Goal: Information Seeking & Learning: Learn about a topic

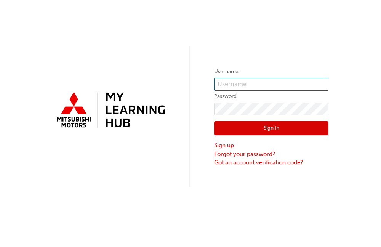
click at [226, 85] on input "text" at bounding box center [271, 84] width 114 height 13
type input "0005001276"
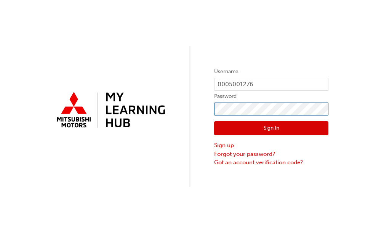
click button "Sign In" at bounding box center [271, 128] width 114 height 14
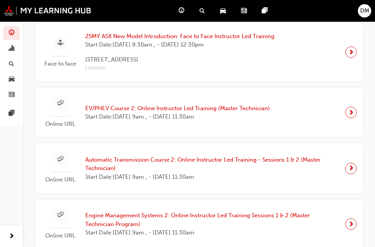
scroll to position [198, 0]
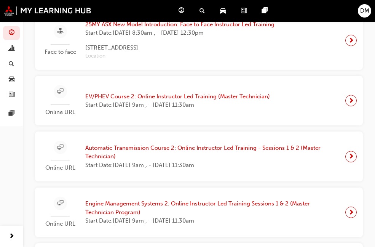
click at [348, 46] on span "next-icon" at bounding box center [351, 40] width 6 height 11
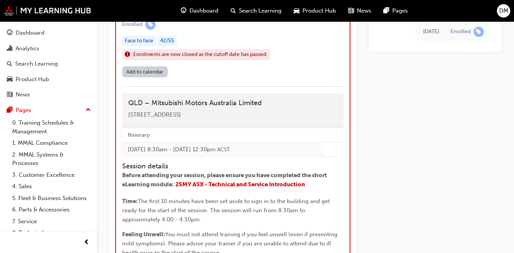
scroll to position [801, 0]
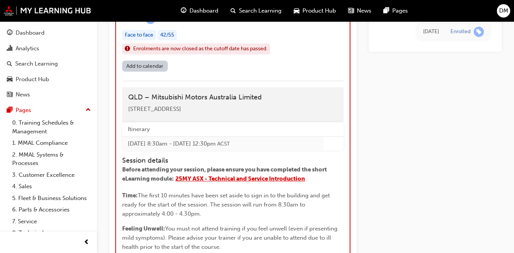
click at [268, 178] on span "25MY ASX - Technical and Service Introduction" at bounding box center [240, 178] width 130 height 7
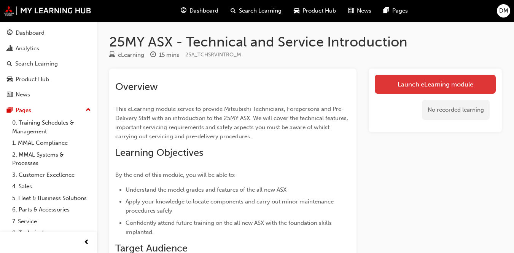
click at [435, 87] on link "Launch eLearning module" at bounding box center [435, 84] width 121 height 19
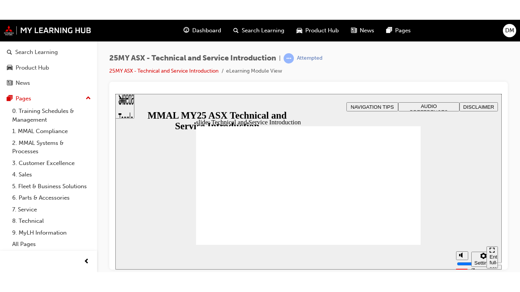
scroll to position [40, 0]
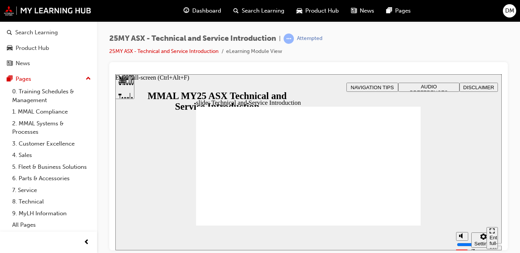
click at [489, 234] on div "Enter full-screen (Ctrl+Alt+F)" at bounding box center [491, 245] width 5 height 23
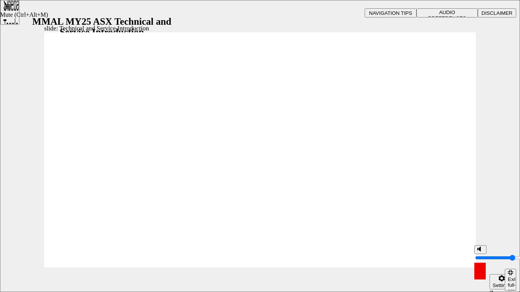
click at [477, 250] on rect "Mute (Ctrl+Alt+M)" at bounding box center [477, 249] width 1 height 2
click at [479, 252] on polygon "Unmute (Ctrl+Alt+M)" at bounding box center [480, 249] width 2 height 5
click at [464, 252] on icon "Mute (Ctrl+Alt+M)" at bounding box center [463, 249] width 6 height 5
click at [464, 252] on icon "Unmute (Ctrl+Alt+M)" at bounding box center [463, 249] width 6 height 5
type input "8"
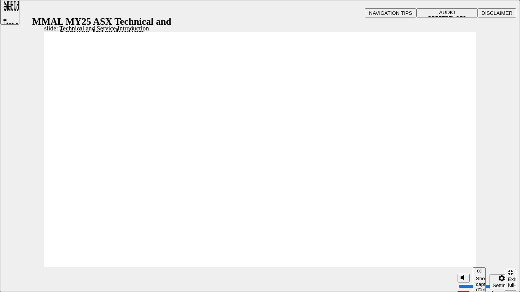
click at [459, 15] on span "AUDIO PREFERENCES" at bounding box center [447, 15] width 38 height 11
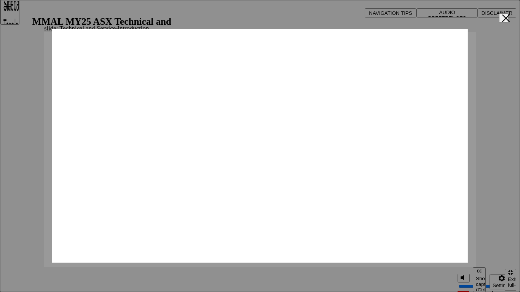
click at [452, 11] on span "AUDIO PREFERENCES" at bounding box center [447, 15] width 38 height 11
click at [434, 11] on span "AUDIO PREFERENCES" at bounding box center [447, 15] width 38 height 11
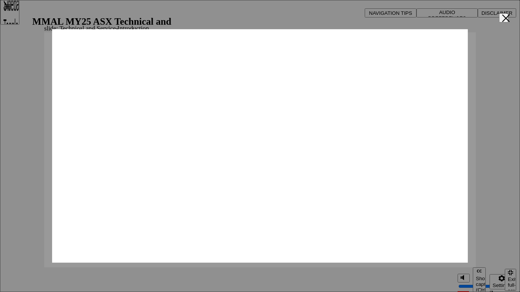
click at [478, 252] on div at bounding box center [260, 146] width 520 height 292
click at [479, 252] on div at bounding box center [260, 146] width 520 height 292
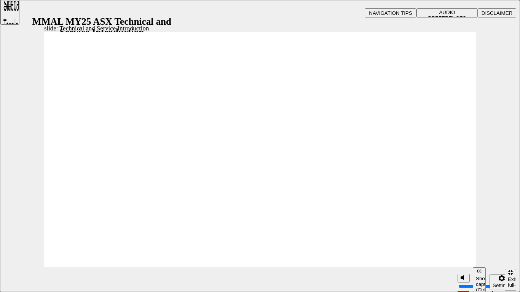
drag, startPoint x: 462, startPoint y: 252, endPoint x: 462, endPoint y: 246, distance: 5.3
type input "10"
click at [462, 252] on input "volume" at bounding box center [482, 258] width 49 height 6
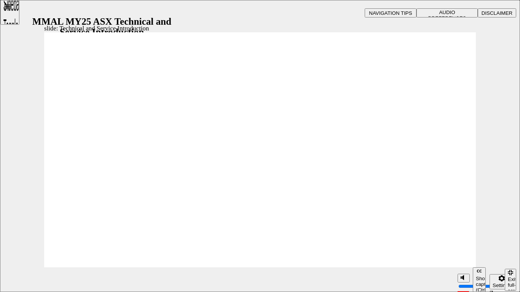
click at [16, 10] on div "Sidebar Toggle" at bounding box center [9, 15] width 13 height 46
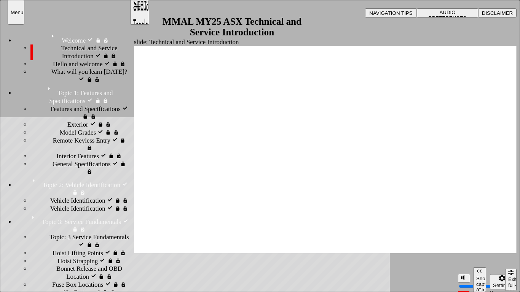
click at [50, 57] on div "Technical and Service Introduction visited Technical and Service Introduction" at bounding box center [79, 53] width 99 height 16
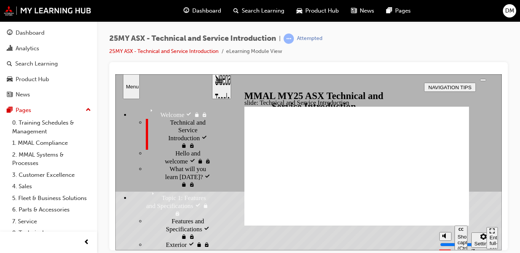
click at [480, 239] on icon "Settings" at bounding box center [483, 236] width 6 height 6
click at [484, 81] on button "top_links" at bounding box center [483, 79] width 6 height 2
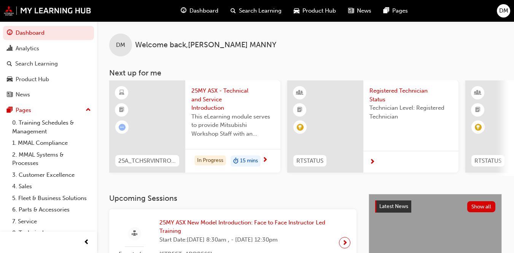
click at [217, 91] on span "25MY ASX - Technical and Service Introduction" at bounding box center [232, 99] width 83 height 26
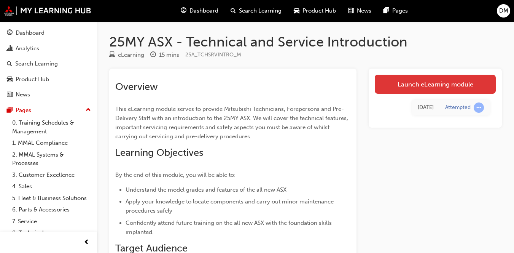
click at [380, 79] on link "Launch eLearning module" at bounding box center [435, 84] width 121 height 19
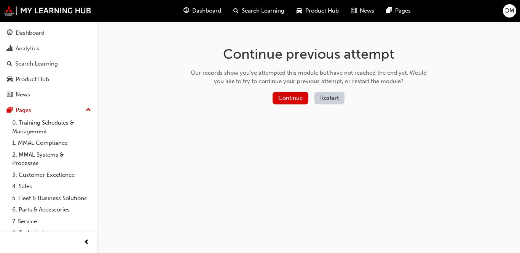
click at [321, 97] on button "Restart" at bounding box center [329, 98] width 30 height 13
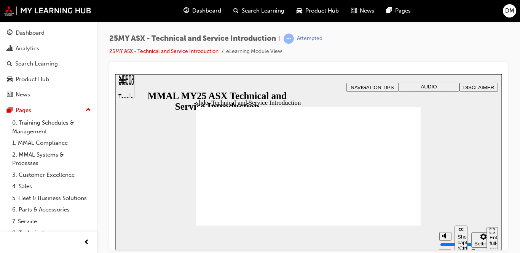
click at [380, 86] on span "AUDIO PREFERENCES" at bounding box center [429, 88] width 38 height 11
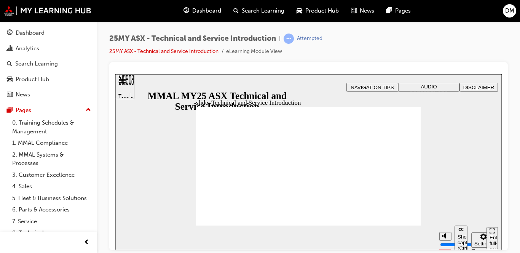
click at [380, 237] on div "Enter full-screen (Ctrl+Alt+F)" at bounding box center [491, 245] width 5 height 23
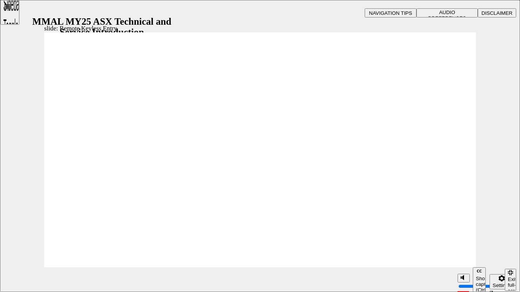
type input "21"
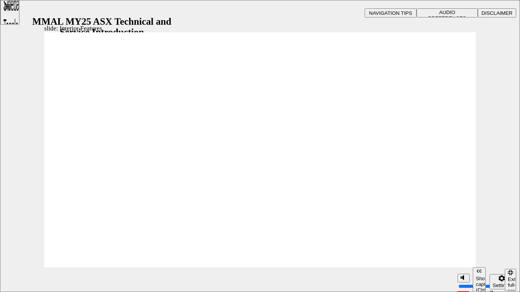
type input "17"
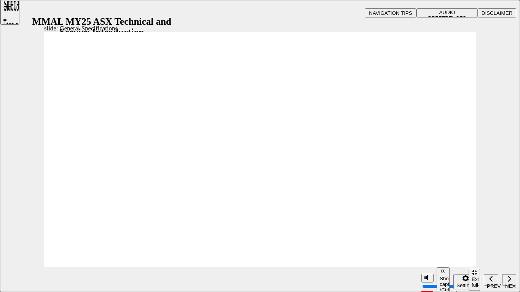
drag, startPoint x: 134, startPoint y: 186, endPoint x: 134, endPoint y: 194, distance: 8.0
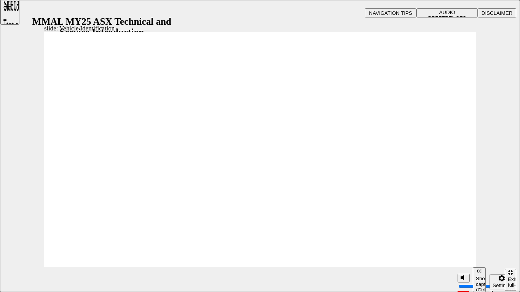
drag, startPoint x: 460, startPoint y: 65, endPoint x: 454, endPoint y: 64, distance: 5.4
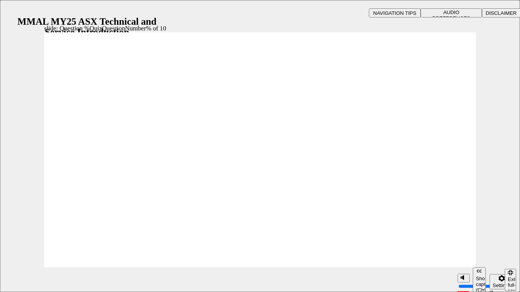
radio input "true"
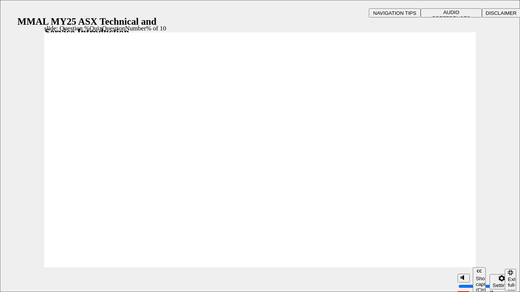
radio input "true"
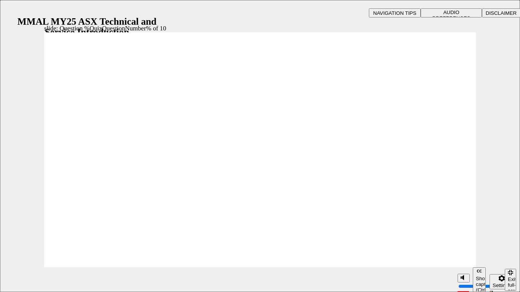
radio input "true"
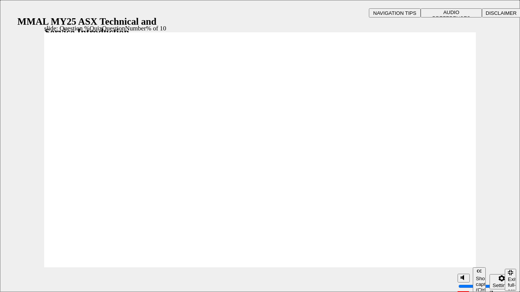
radio input "true"
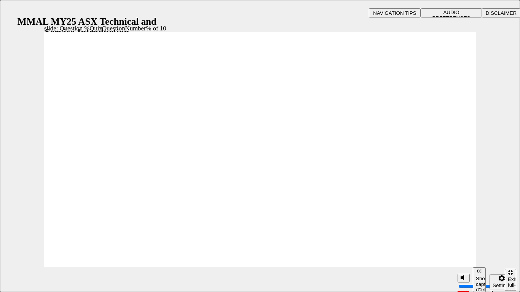
radio input "true"
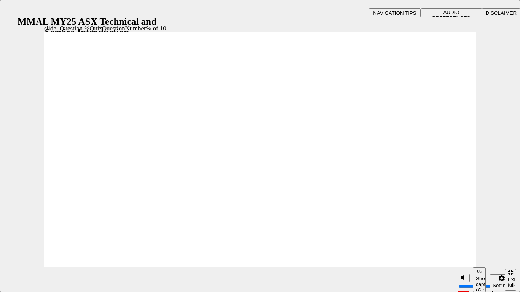
radio input "true"
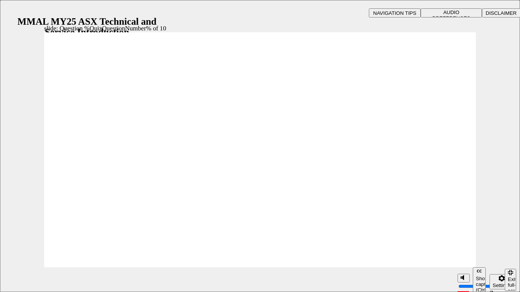
radio input "true"
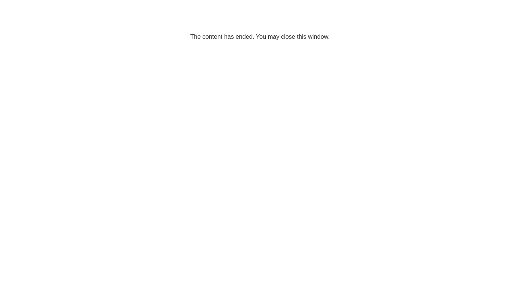
click at [380, 46] on html "The content has ended. You may close this window." at bounding box center [260, 23] width 520 height 46
click at [380, 3] on html "The content has ended. You may close this window." at bounding box center [260, 23] width 520 height 46
drag, startPoint x: 378, startPoint y: 179, endPoint x: 414, endPoint y: 242, distance: 72.6
click at [380, 46] on html "The content has ended. You may close this window." at bounding box center [260, 23] width 520 height 46
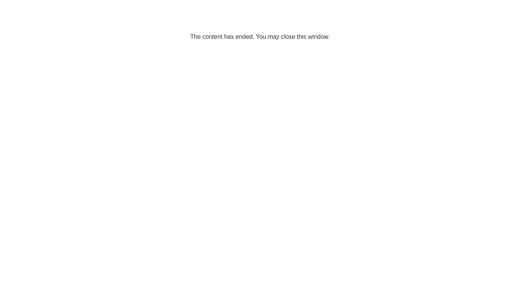
drag, startPoint x: 438, startPoint y: 292, endPoint x: 450, endPoint y: 276, distance: 19.8
click at [380, 46] on html "The content has ended. You may close this window." at bounding box center [260, 23] width 520 height 46
drag, startPoint x: 519, startPoint y: 279, endPoint x: 516, endPoint y: 283, distance: 5.7
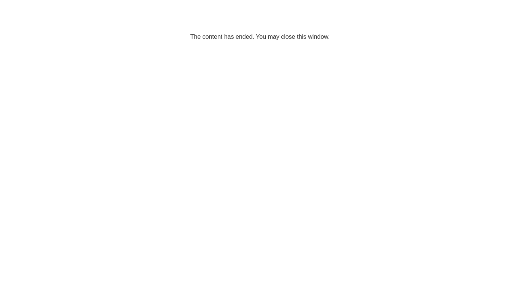
click at [380, 46] on html "The content has ended. You may close this window." at bounding box center [260, 23] width 520 height 46
click at [220, 34] on p "The content has ended. You may close this window." at bounding box center [260, 23] width 514 height 34
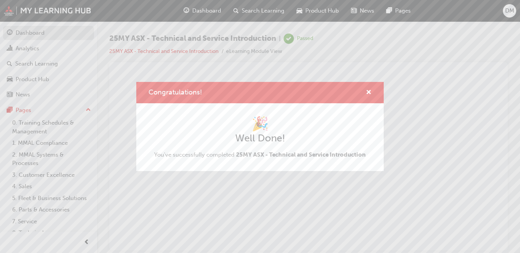
click at [29, 29] on div "Congratulations! 🎉 Well Done! You've successfully completed 25MY ASX - Technica…" at bounding box center [260, 126] width 520 height 253
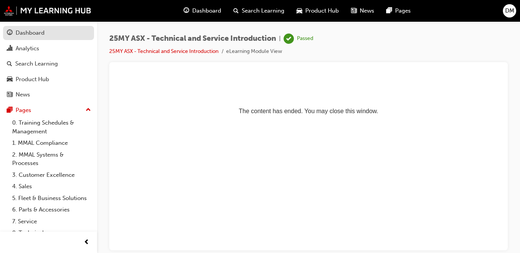
click at [29, 29] on div "Dashboard" at bounding box center [30, 33] width 29 height 9
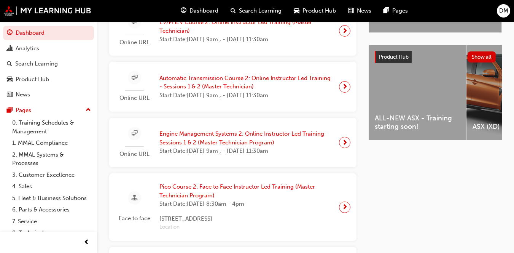
scroll to position [274, 0]
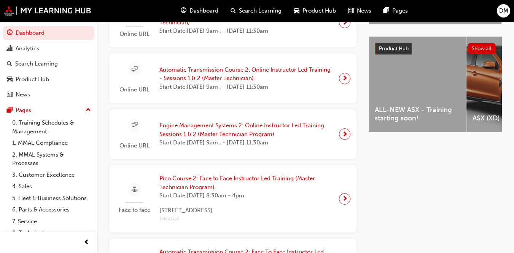
click at [380, 109] on span "ALL-NEW ASX - Training starting soon!" at bounding box center [417, 113] width 85 height 17
